Goal: Find specific page/section

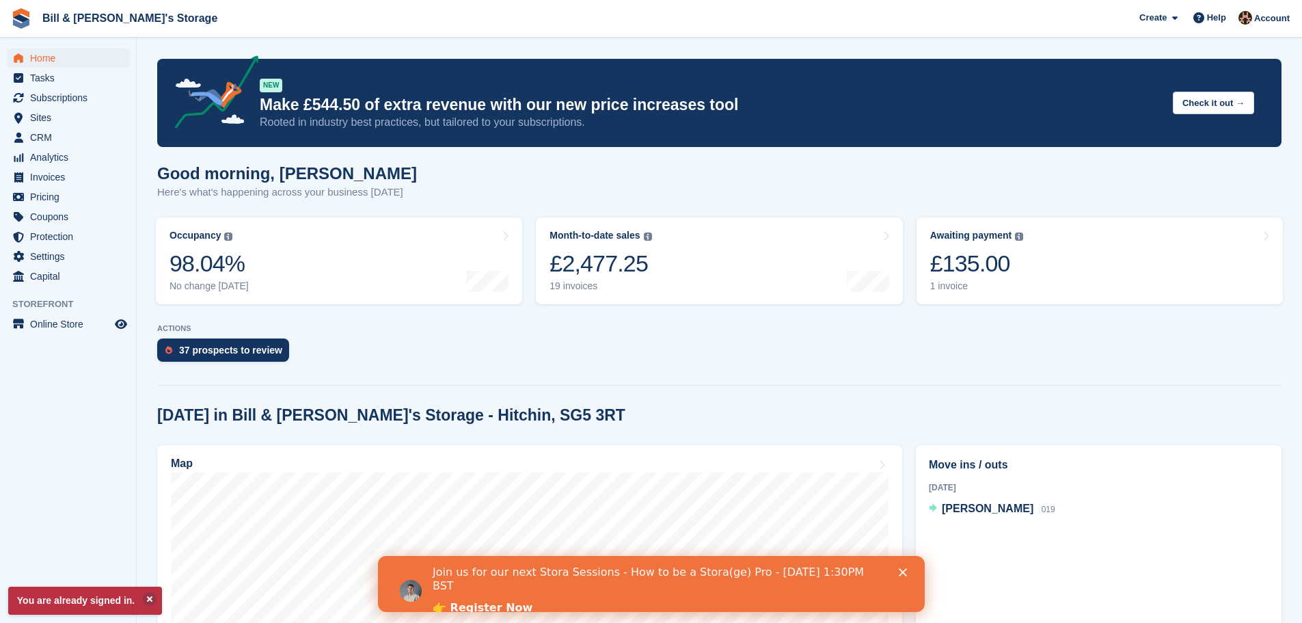
click at [710, 402] on section "You are already signed in. NEW Make £544.50 of extra revenue with our new price…" at bounding box center [720, 564] width 1166 height 1129
click at [64, 51] on span "Home" at bounding box center [71, 58] width 82 height 19
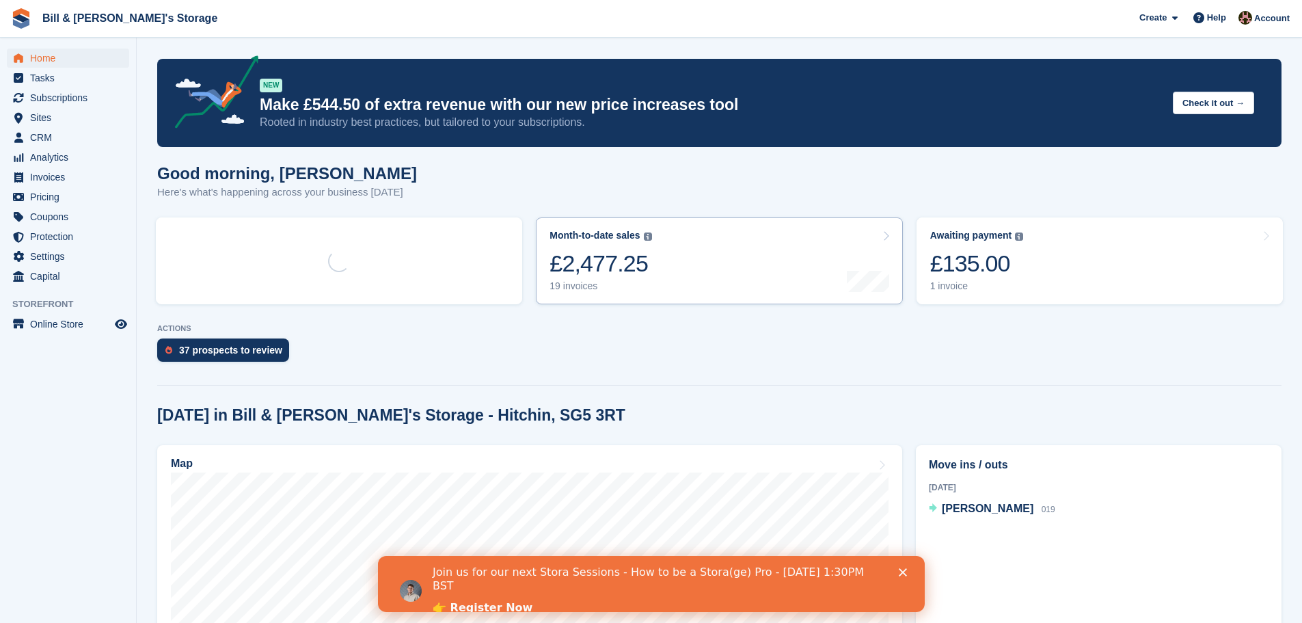
click at [762, 260] on link "Month-to-date sales The sum of all finalised invoices generated this month to d…" at bounding box center [719, 260] width 366 height 87
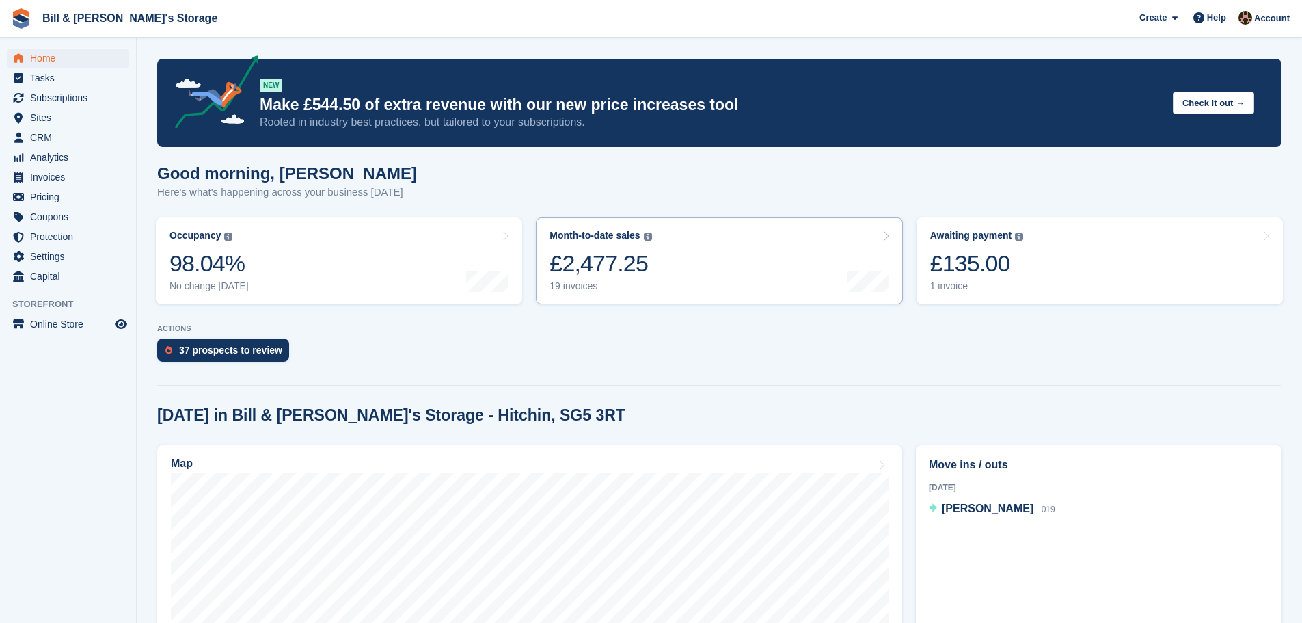
click at [790, 270] on link "Month-to-date sales The sum of all finalised invoices generated this month to d…" at bounding box center [719, 260] width 366 height 87
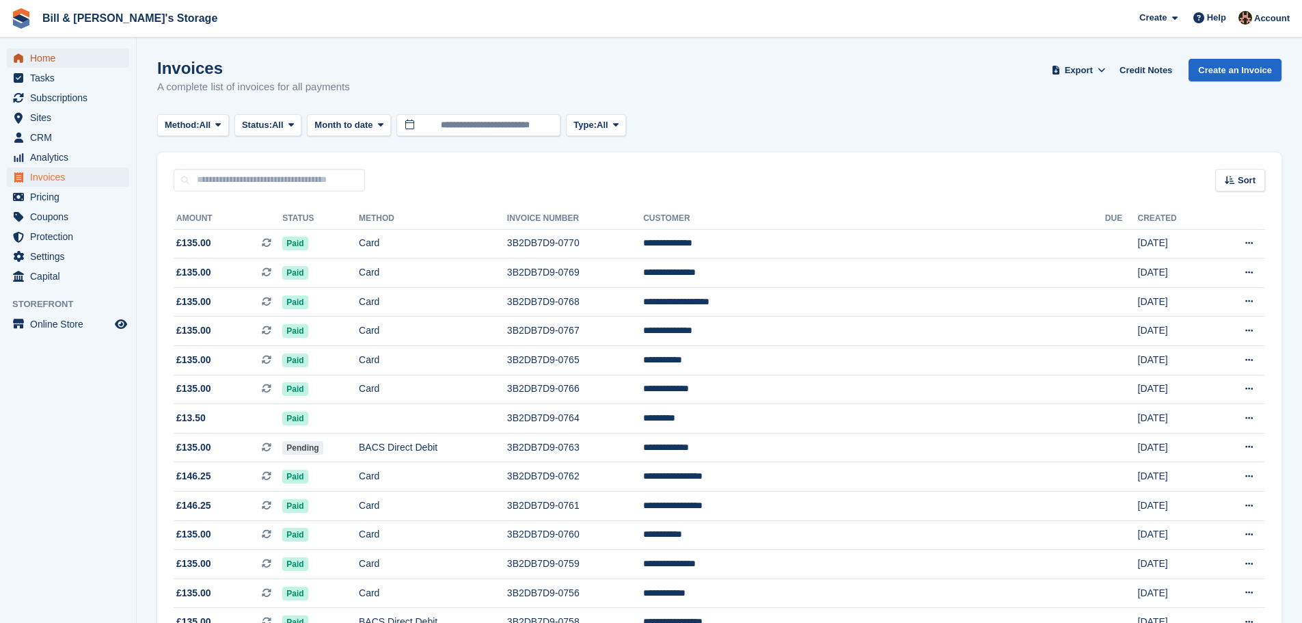
click at [34, 61] on span "Home" at bounding box center [71, 58] width 82 height 19
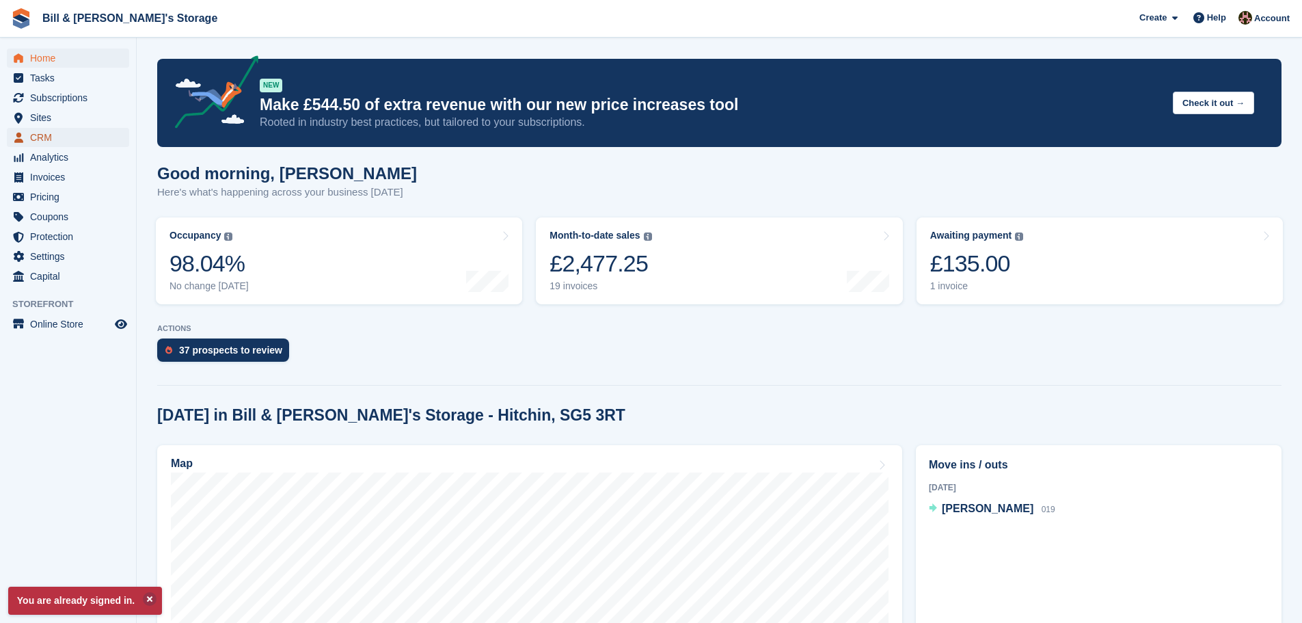
click at [40, 139] on span "CRM" at bounding box center [71, 137] width 82 height 19
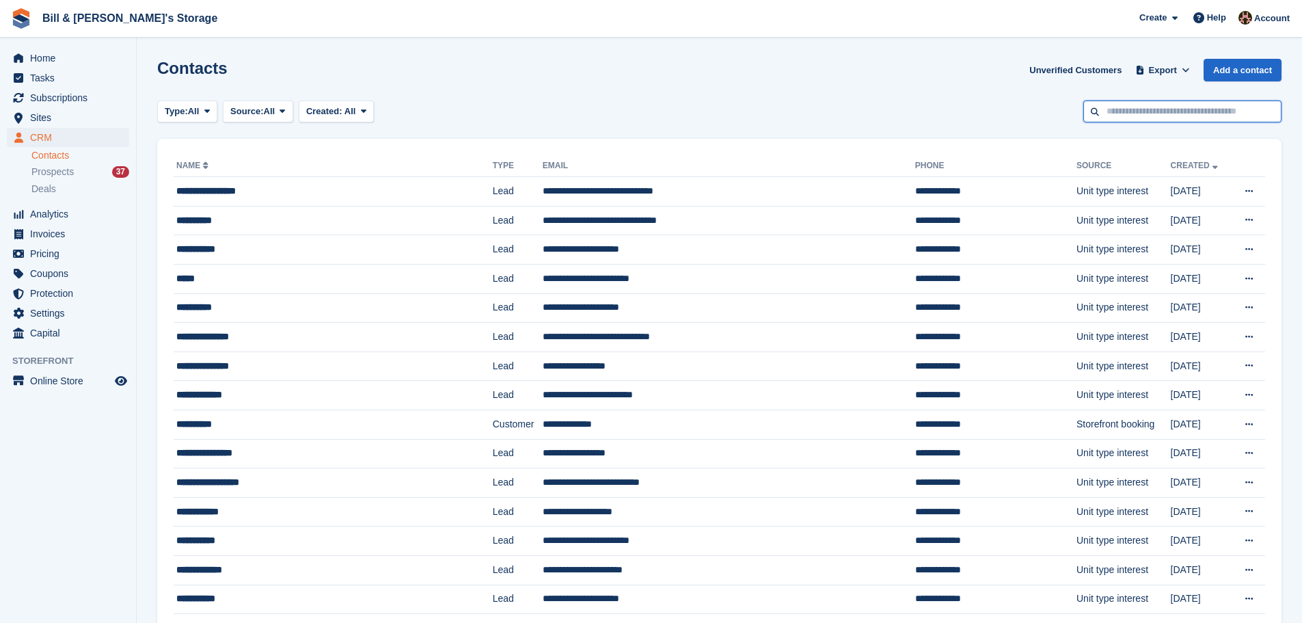
click at [1141, 107] on input "text" at bounding box center [1183, 111] width 198 height 23
type input "****"
